Goal: Task Accomplishment & Management: Manage account settings

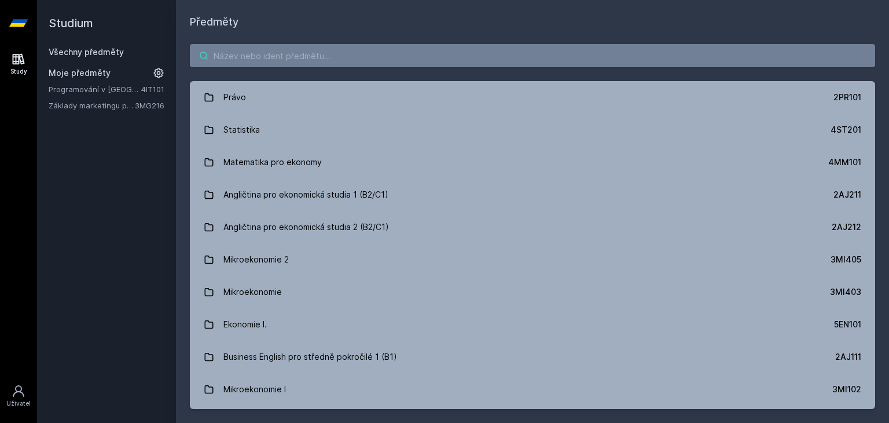
click at [344, 44] on input "search" at bounding box center [532, 55] width 685 height 23
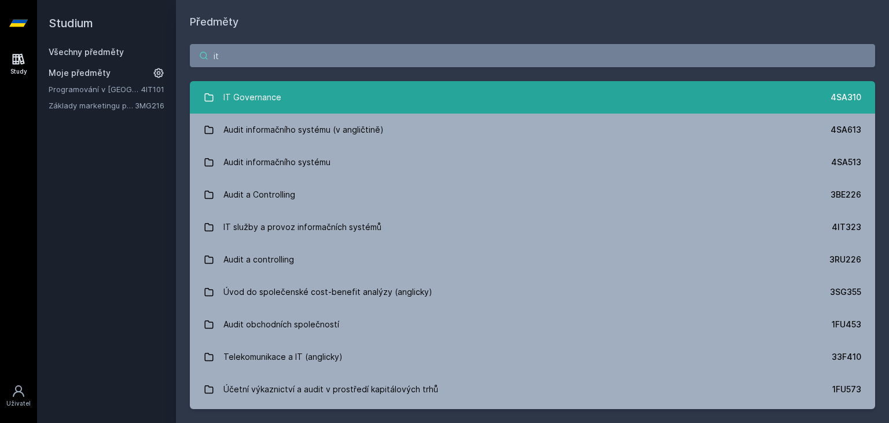
type input "it"
click at [321, 106] on link "IT Governance 4SA310" at bounding box center [532, 97] width 685 height 32
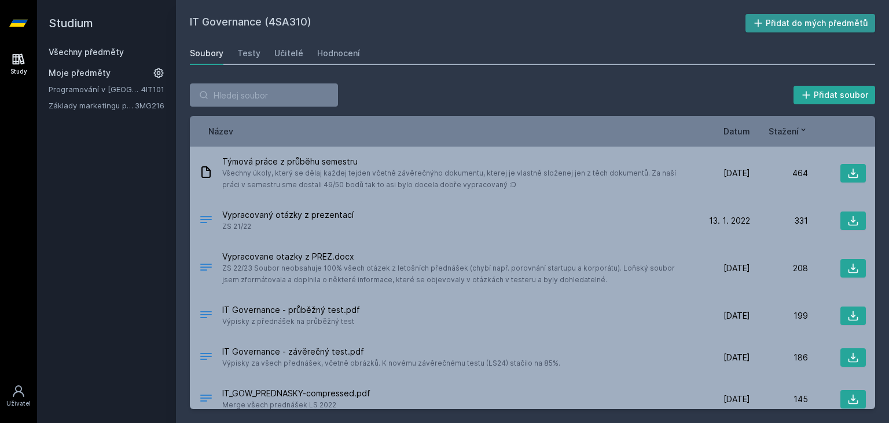
click at [801, 27] on button "Přidat do mých předmětů" at bounding box center [811, 23] width 130 height 19
click at [109, 52] on link "Všechny předměty" at bounding box center [86, 52] width 75 height 10
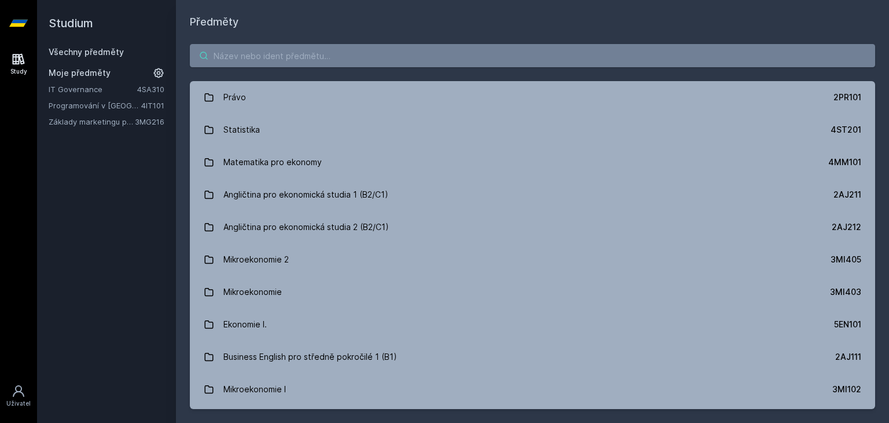
click at [240, 63] on input "search" at bounding box center [532, 55] width 685 height 23
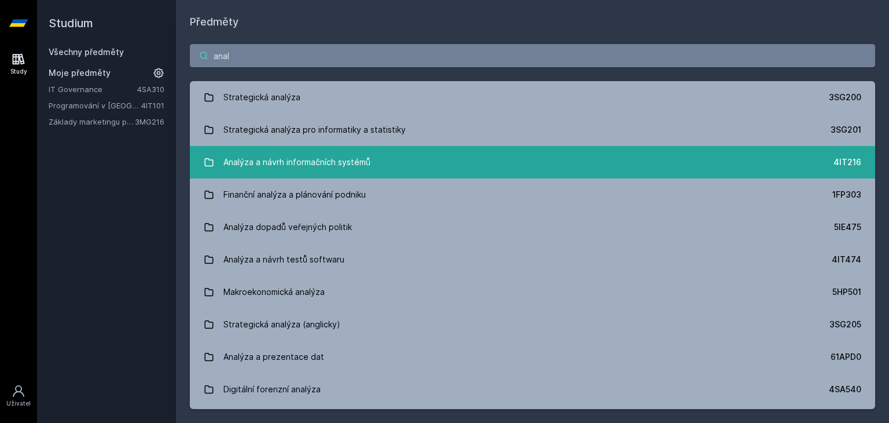
type input "anal"
click at [265, 163] on div "Analýza a návrh informačních systémů" at bounding box center [296, 162] width 147 height 23
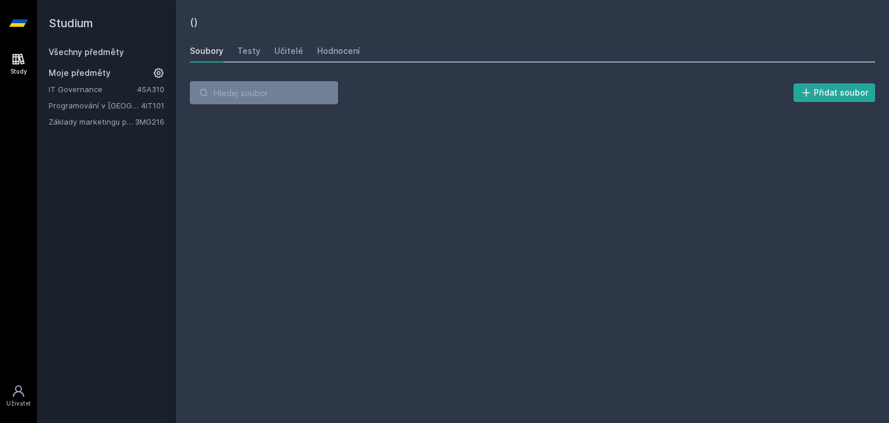
click at [265, 163] on div "() [GEOGRAPHIC_DATA] Testy Učitelé Hodnocení Přidat soubor" at bounding box center [532, 211] width 685 height 395
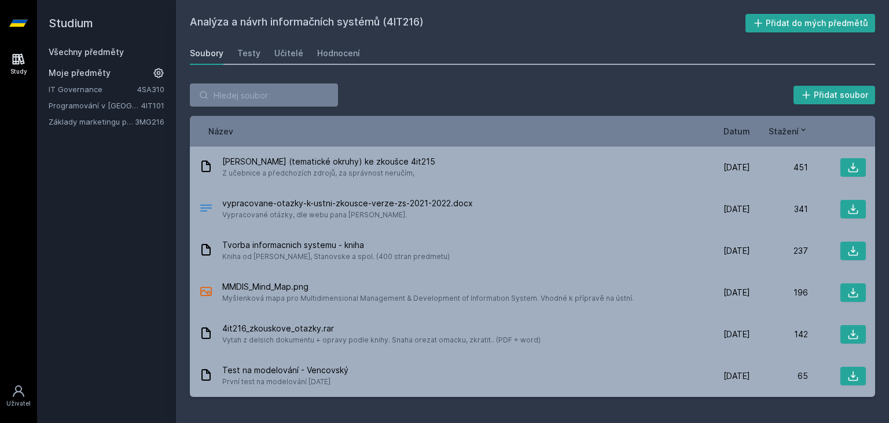
click at [412, 101] on div "Přidat soubor" at bounding box center [532, 94] width 685 height 23
click at [578, 76] on div "Přidat soubor Řazení: Název Datum Stažení Název Datum Stažení [PERSON_NAME] (te…" at bounding box center [532, 239] width 713 height 341
click at [109, 51] on link "Všechny předměty" at bounding box center [86, 52] width 75 height 10
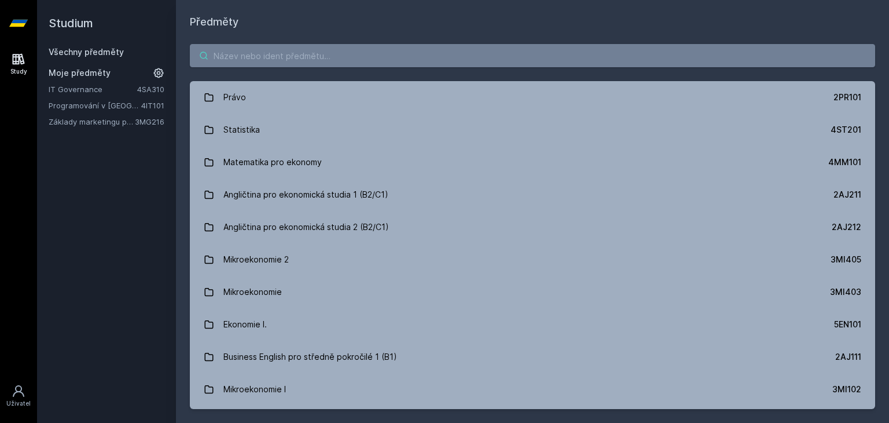
click at [335, 54] on input "search" at bounding box center [532, 55] width 685 height 23
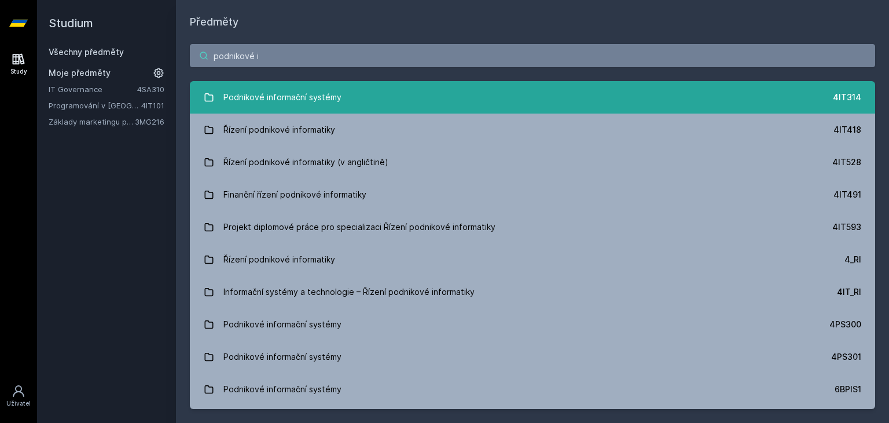
type input "podnikové i"
click at [338, 97] on div "Podnikové informační systémy" at bounding box center [282, 97] width 118 height 23
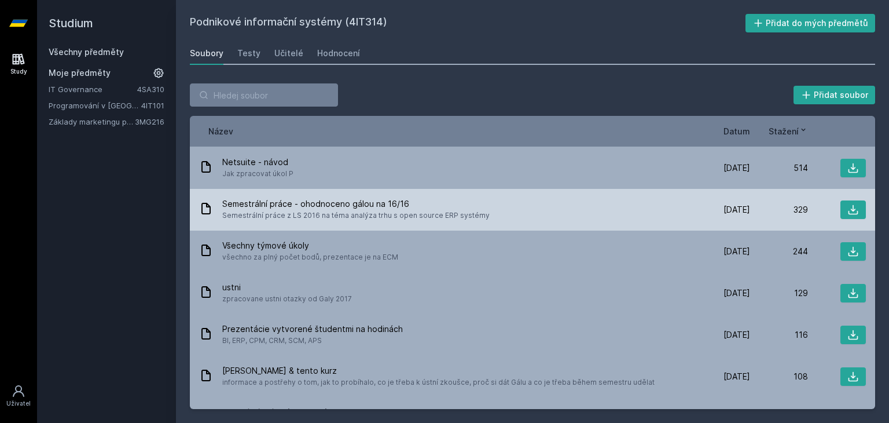
scroll to position [42, 0]
click at [849, 206] on icon at bounding box center [853, 209] width 12 height 12
